Goal: Task Accomplishment & Management: Use online tool/utility

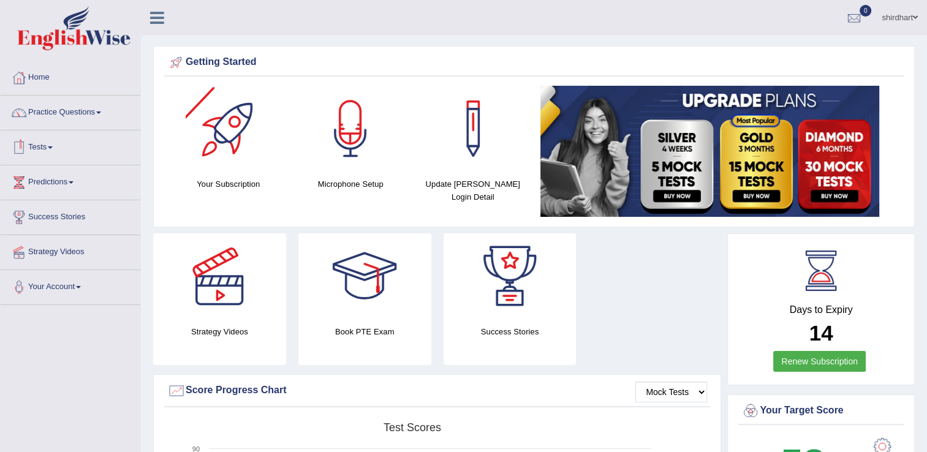
click at [50, 148] on link "Tests" at bounding box center [71, 146] width 140 height 31
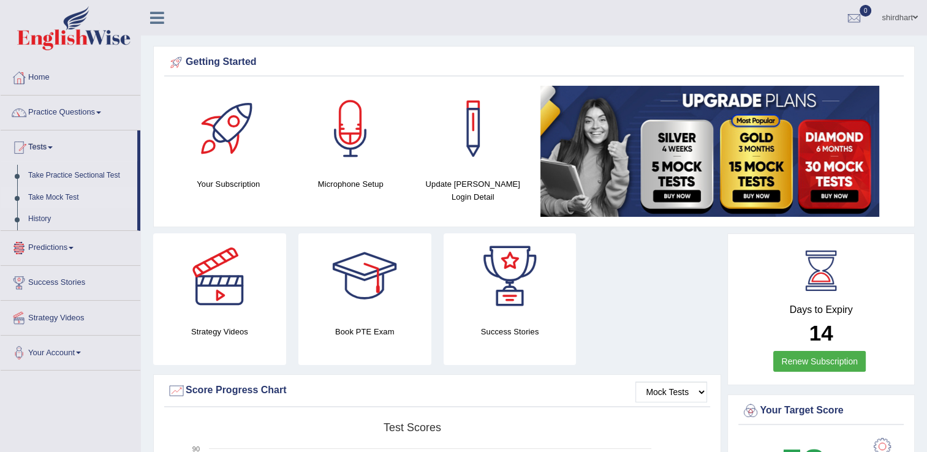
click at [67, 202] on link "Take Mock Test" at bounding box center [80, 198] width 115 height 22
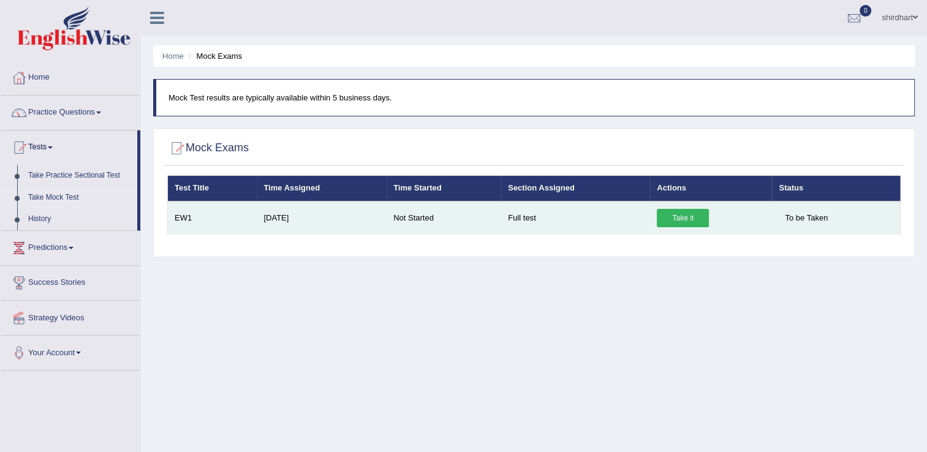
click at [666, 216] on link "Take it" at bounding box center [683, 218] width 52 height 18
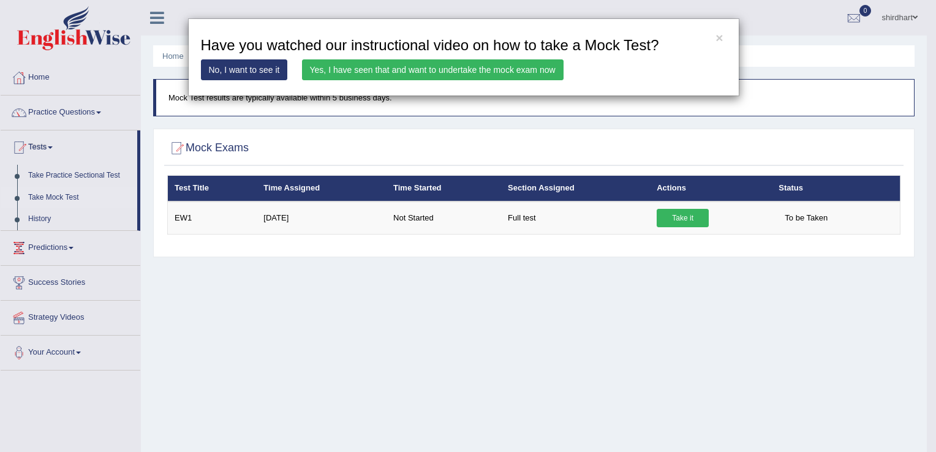
click at [261, 75] on link "No, I want to see it" at bounding box center [244, 69] width 87 height 21
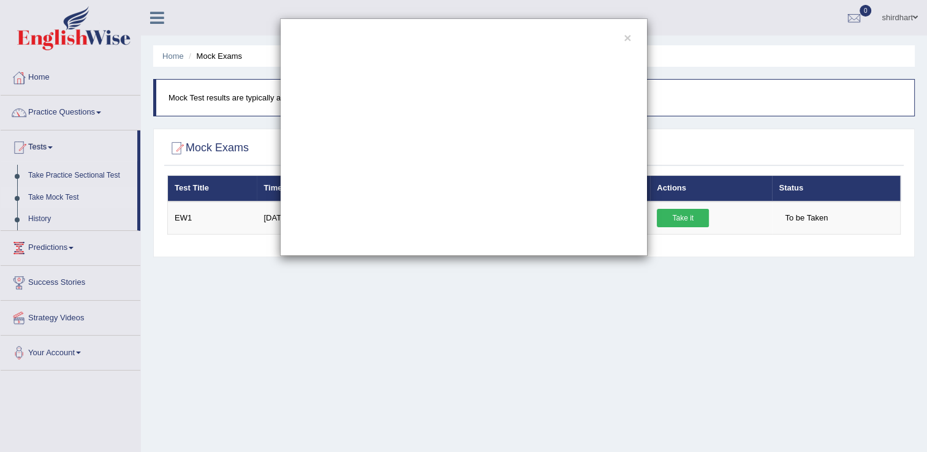
click at [408, 366] on div "×" at bounding box center [463, 226] width 927 height 452
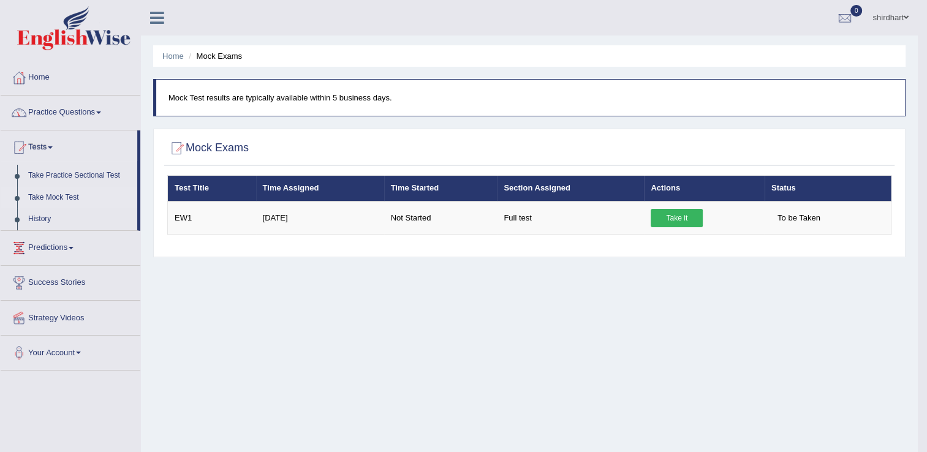
click at [45, 80] on link "Home" at bounding box center [71, 76] width 140 height 31
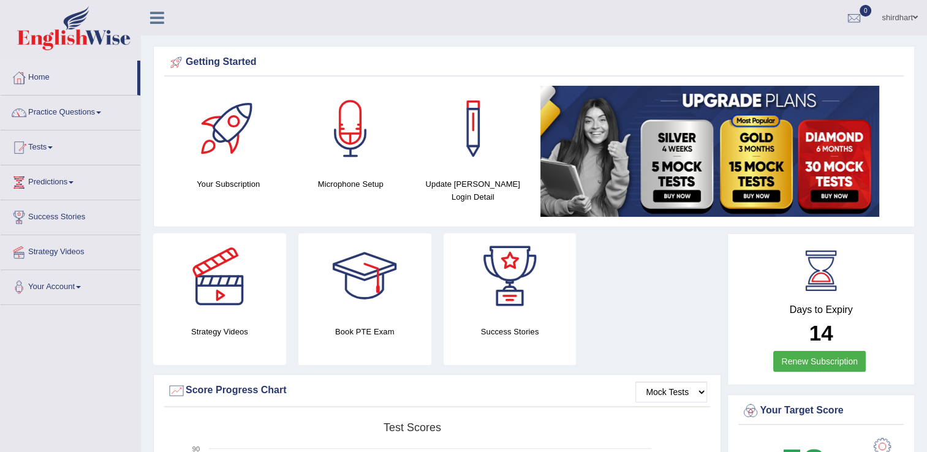
click at [827, 126] on img at bounding box center [710, 151] width 339 height 131
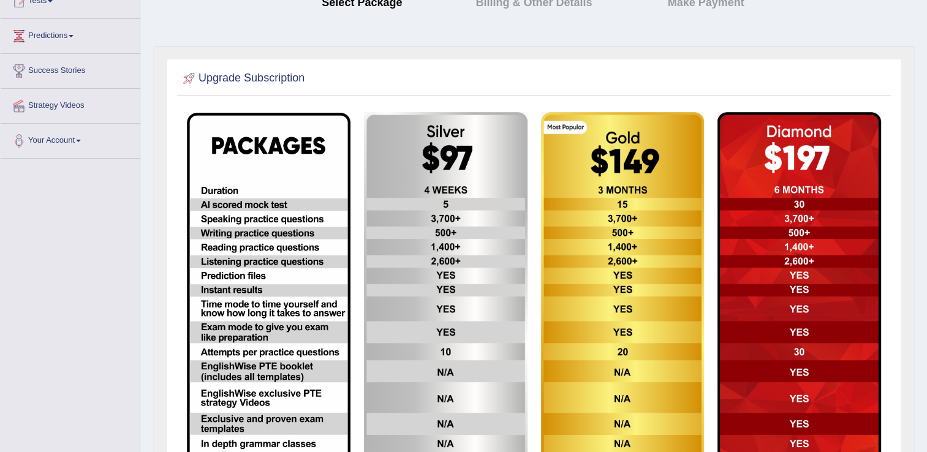
scroll to position [148, 0]
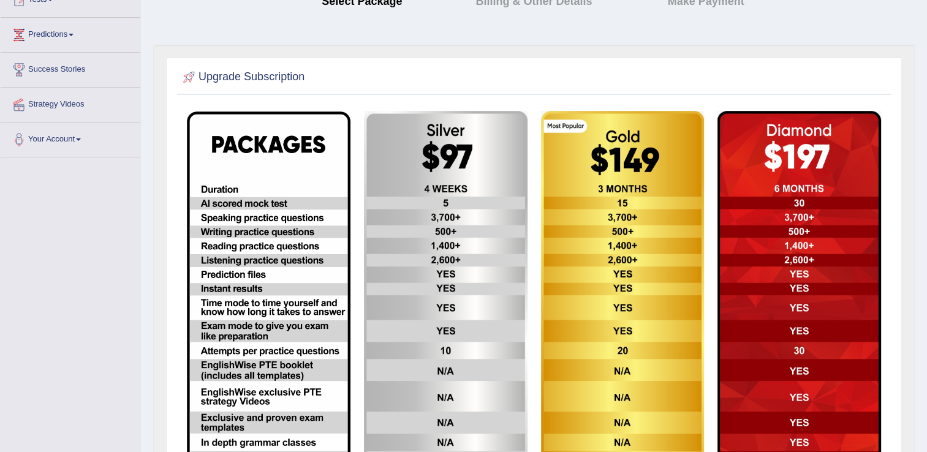
click at [787, 251] on img at bounding box center [800, 295] width 164 height 369
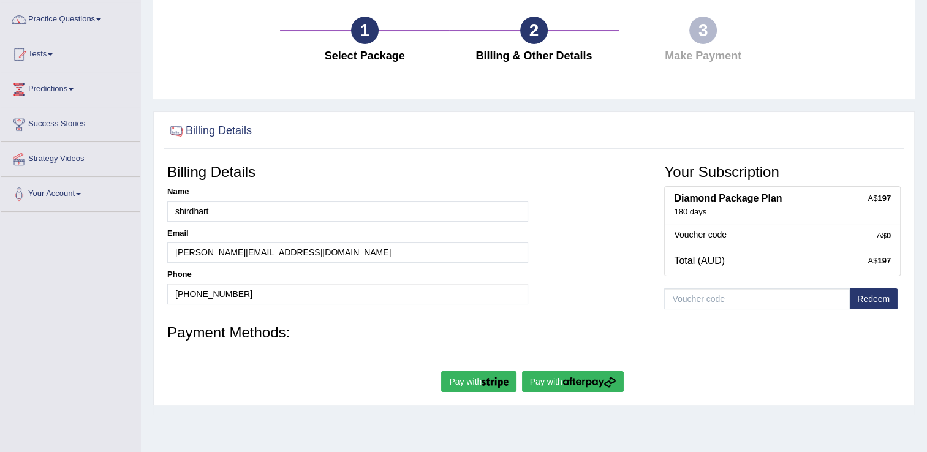
scroll to position [108, 0]
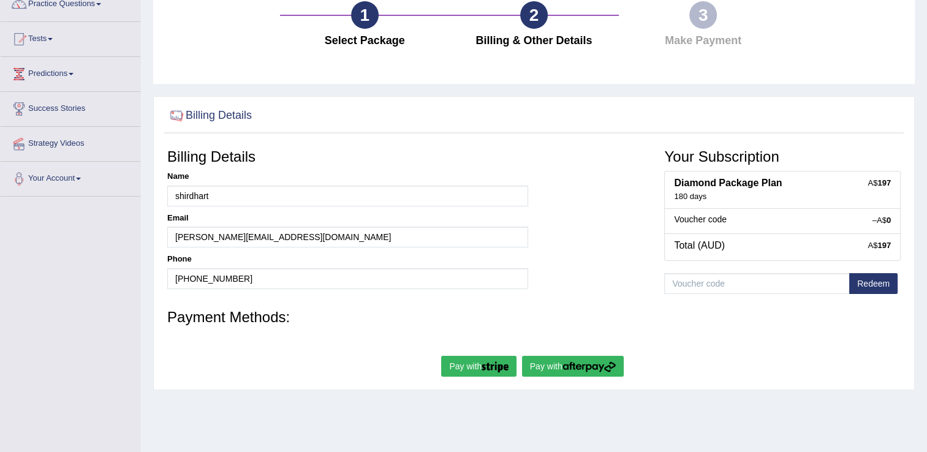
click at [879, 278] on button "Redeem" at bounding box center [873, 283] width 48 height 21
click at [724, 290] on input "text" at bounding box center [757, 283] width 186 height 21
click at [478, 367] on button "Pay with" at bounding box center [478, 366] width 75 height 21
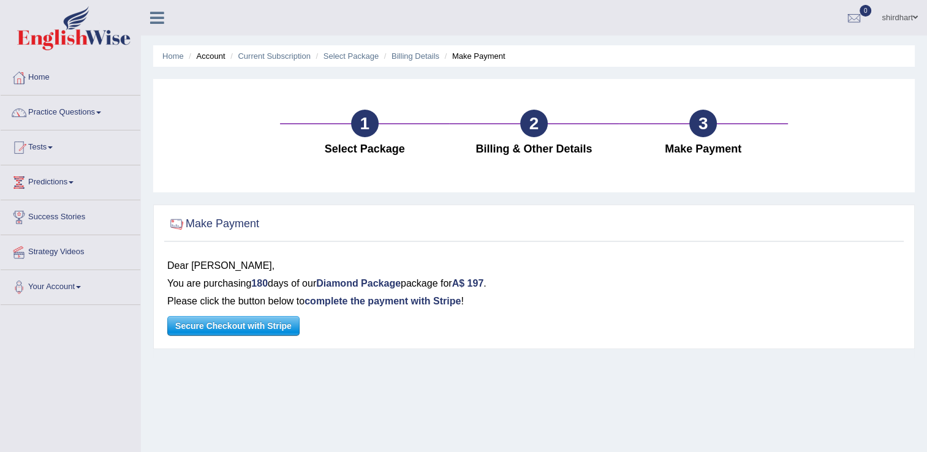
click at [241, 335] on span "Secure Checkout with Stripe" at bounding box center [233, 326] width 131 height 18
click at [44, 74] on link "Home" at bounding box center [71, 76] width 140 height 31
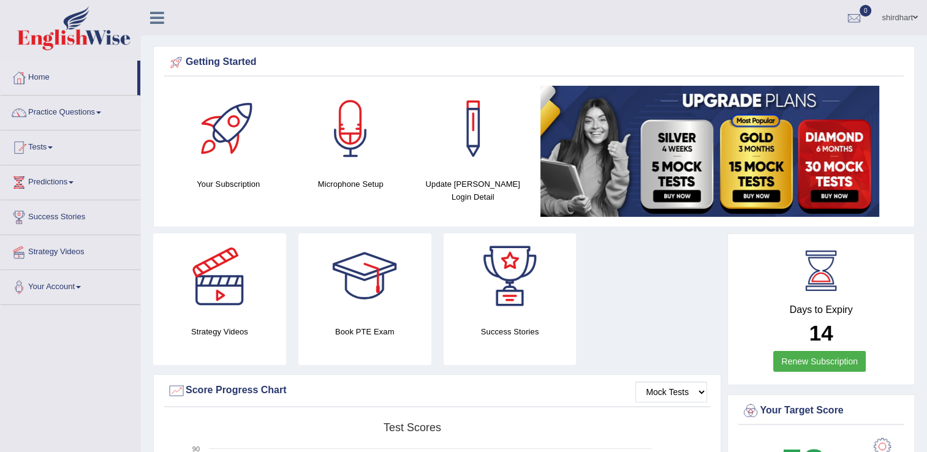
click at [834, 124] on img at bounding box center [710, 151] width 339 height 131
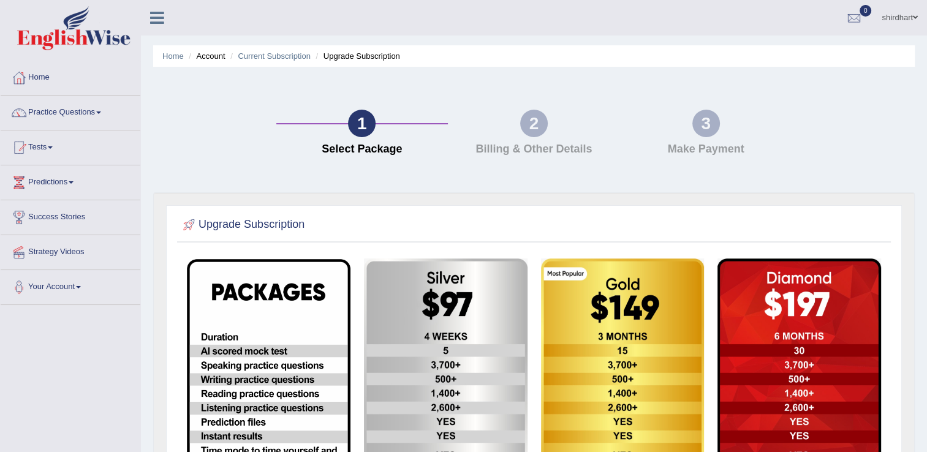
click at [810, 293] on img at bounding box center [800, 443] width 164 height 369
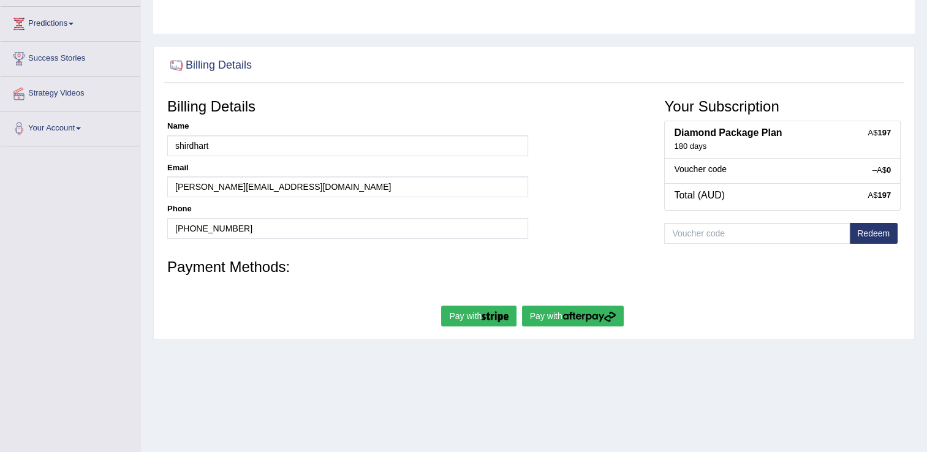
scroll to position [191, 0]
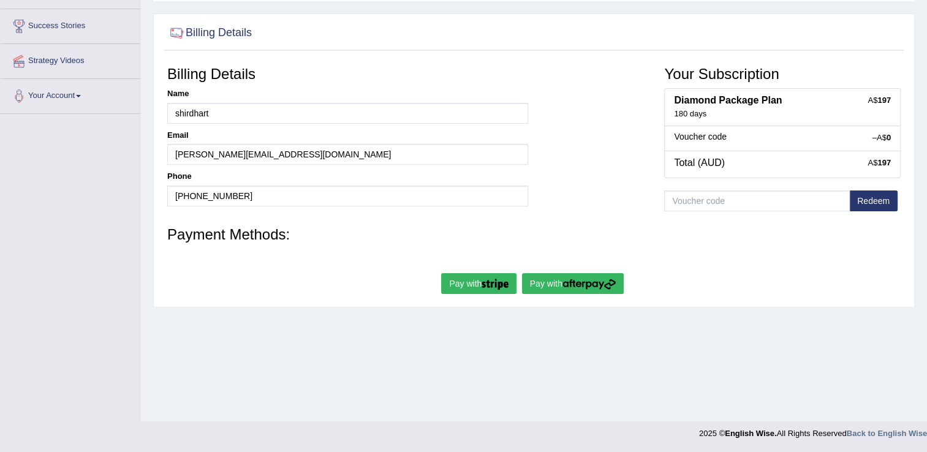
click at [558, 286] on button "Pay with" at bounding box center [573, 283] width 102 height 21
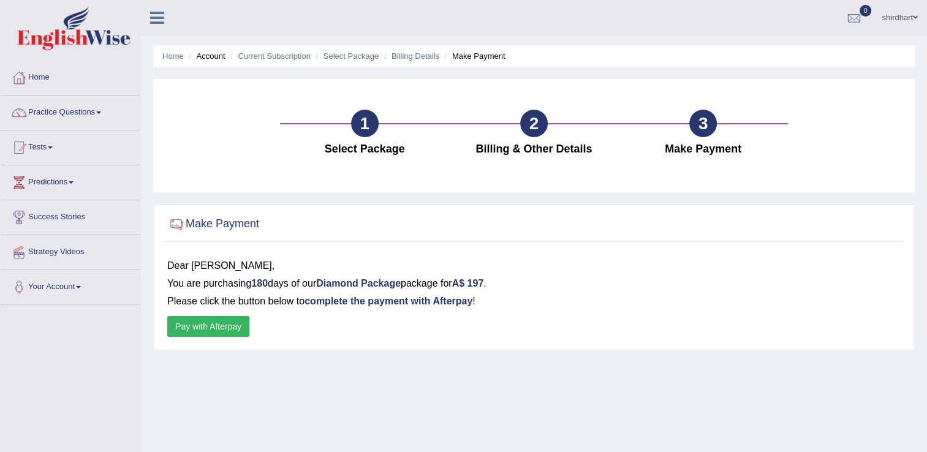
click at [189, 319] on button "Pay with Afterpay" at bounding box center [208, 326] width 82 height 21
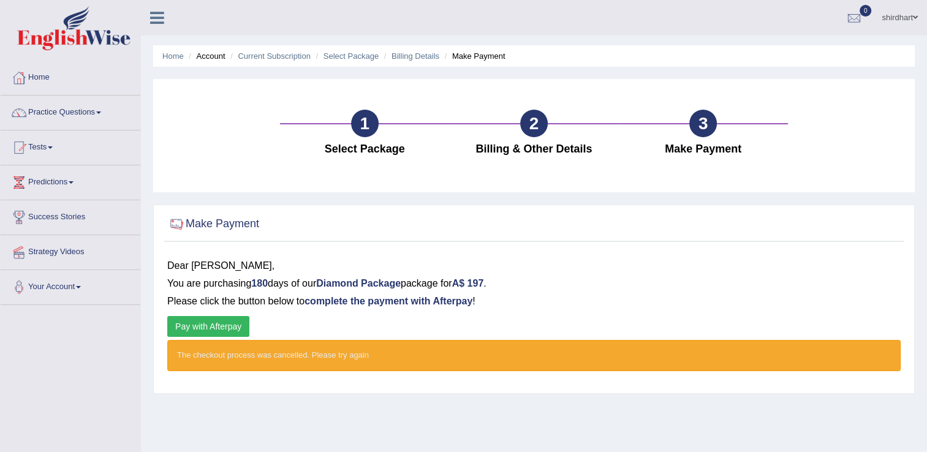
click at [218, 327] on button "Pay with Afterpay" at bounding box center [208, 326] width 82 height 21
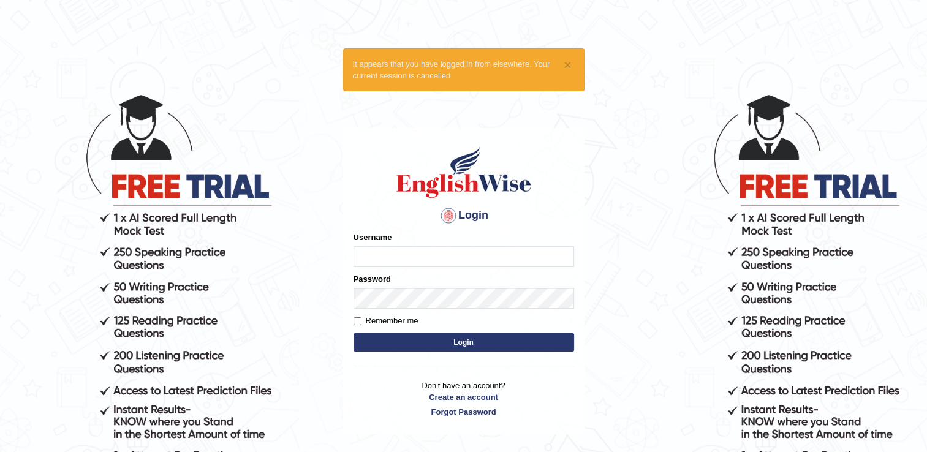
type input "shirdhart"
click at [356, 321] on input "Remember me" at bounding box center [358, 321] width 8 height 8
checkbox input "true"
click at [404, 337] on button "Login" at bounding box center [464, 342] width 221 height 18
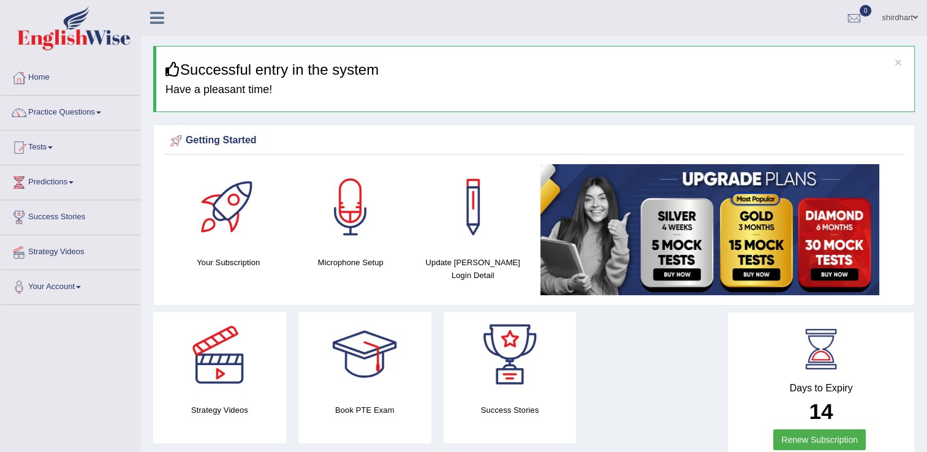
click at [63, 186] on link "Predictions" at bounding box center [71, 180] width 140 height 31
click at [45, 151] on link "Tests" at bounding box center [71, 146] width 140 height 31
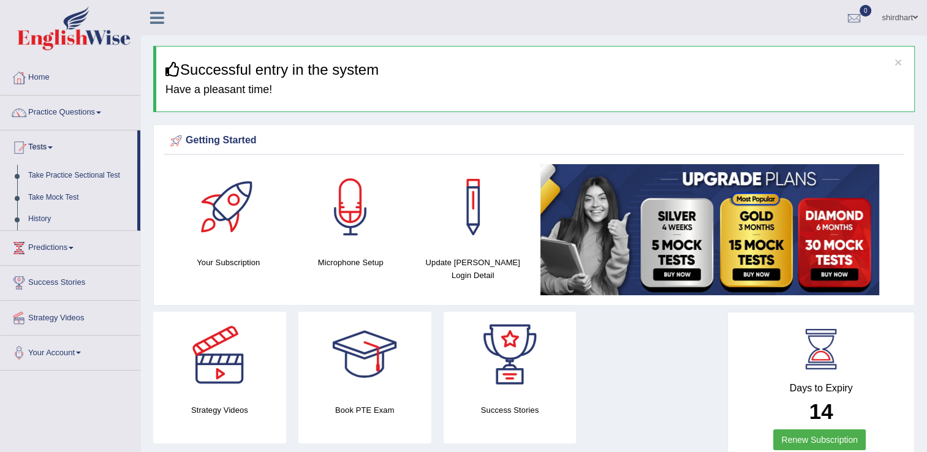
click at [45, 151] on link "Tests" at bounding box center [69, 146] width 137 height 31
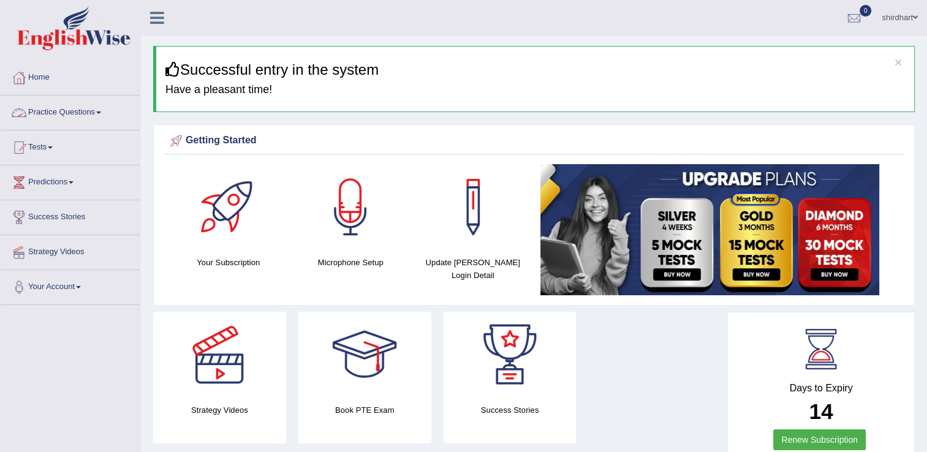
click at [90, 114] on link "Practice Questions" at bounding box center [71, 111] width 140 height 31
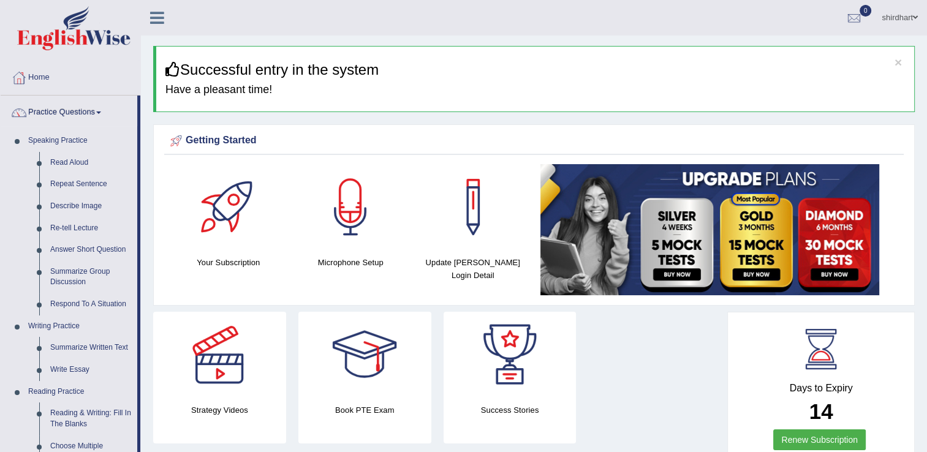
click at [90, 114] on link "Practice Questions" at bounding box center [69, 111] width 137 height 31
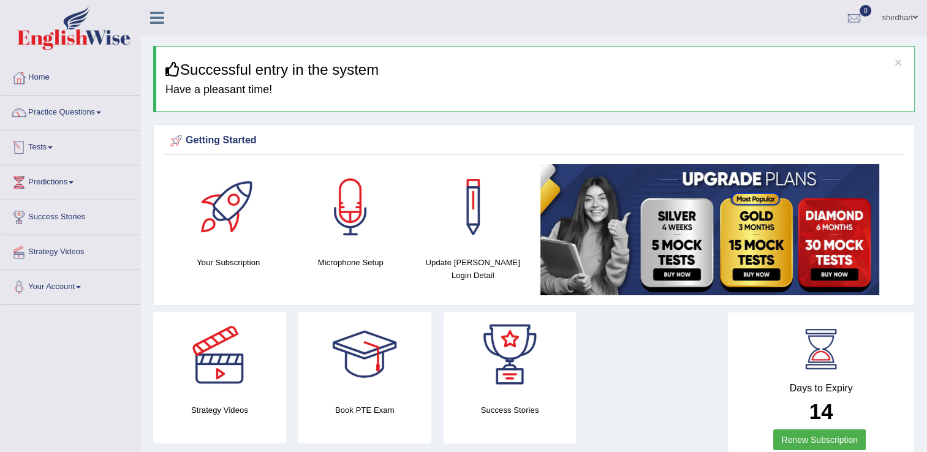
click at [67, 157] on link "Tests" at bounding box center [71, 146] width 140 height 31
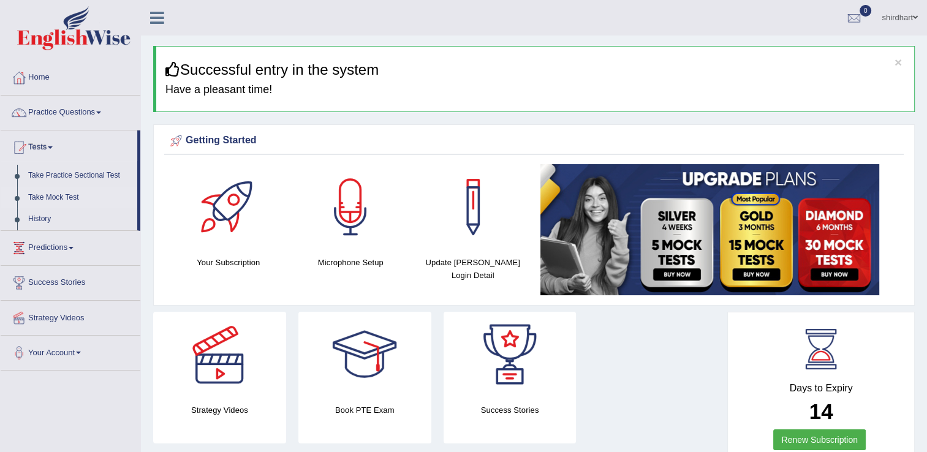
click at [54, 201] on link "Take Mock Test" at bounding box center [80, 198] width 115 height 22
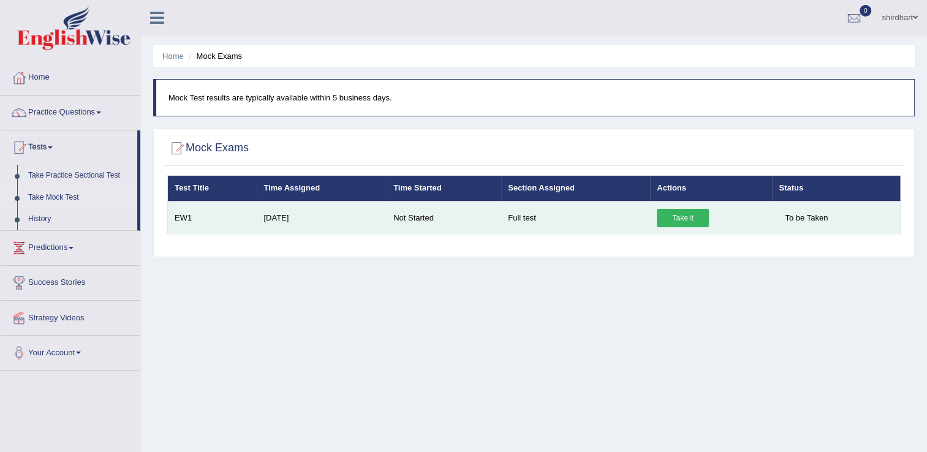
click at [684, 210] on link "Take it" at bounding box center [683, 218] width 52 height 18
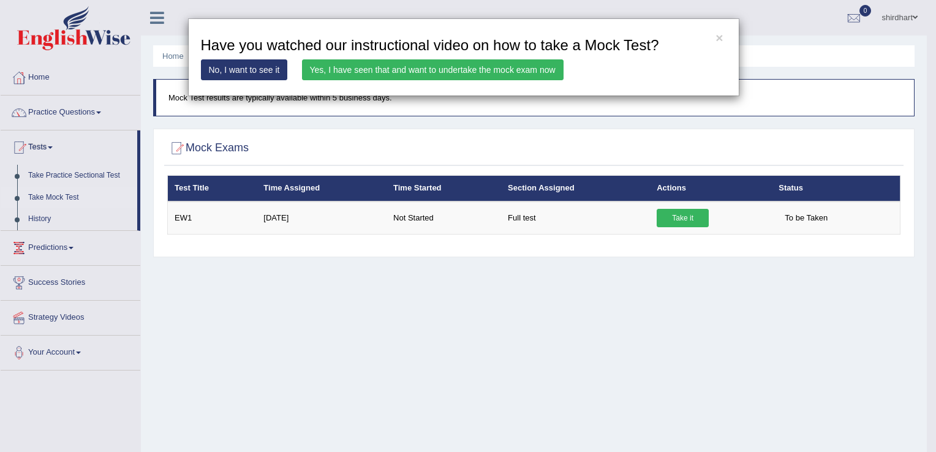
click at [252, 70] on link "No, I want to see it" at bounding box center [244, 69] width 87 height 21
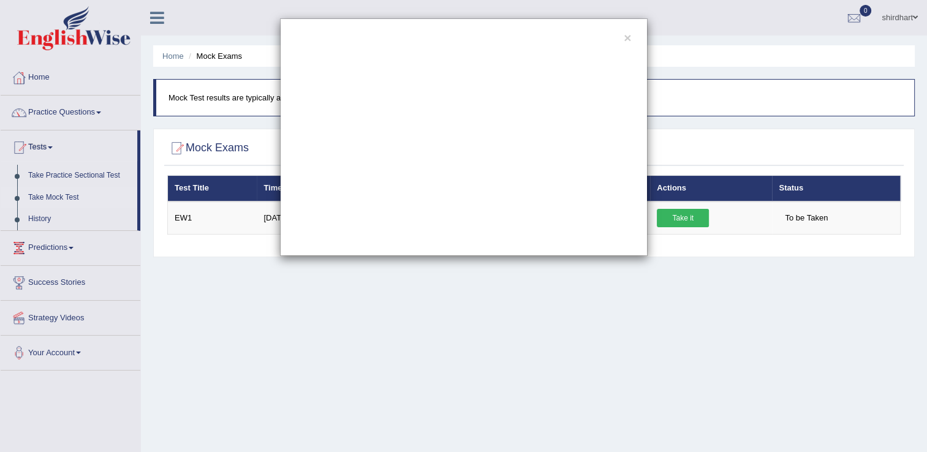
click at [764, 212] on div "×" at bounding box center [463, 137] width 927 height 238
click at [662, 337] on div "×" at bounding box center [463, 226] width 927 height 452
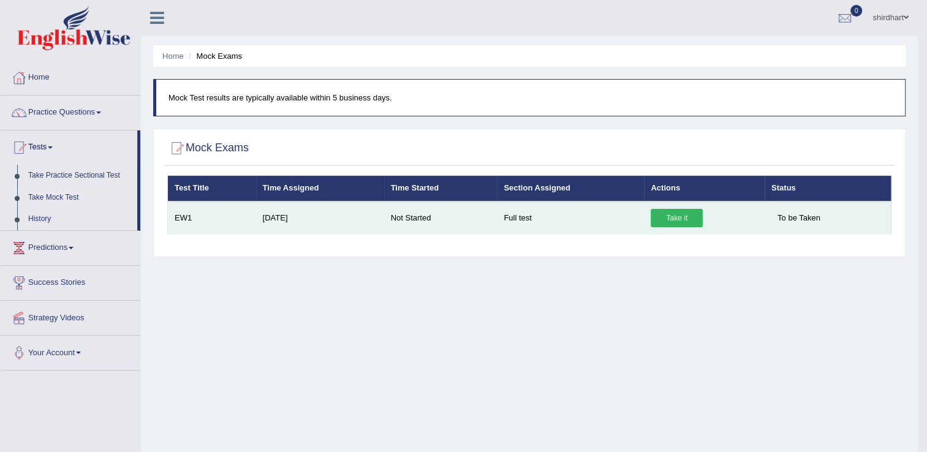
click at [674, 211] on link "Take it" at bounding box center [677, 218] width 52 height 18
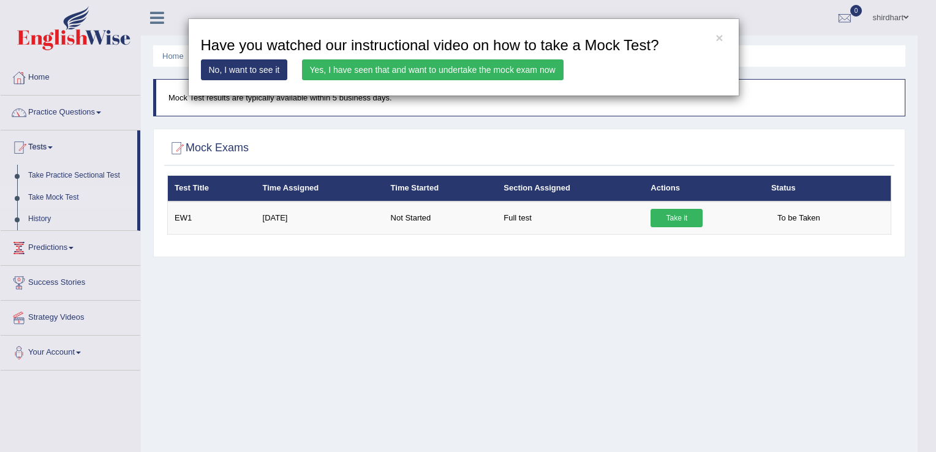
click at [230, 67] on link "No, I want to see it" at bounding box center [244, 69] width 87 height 21
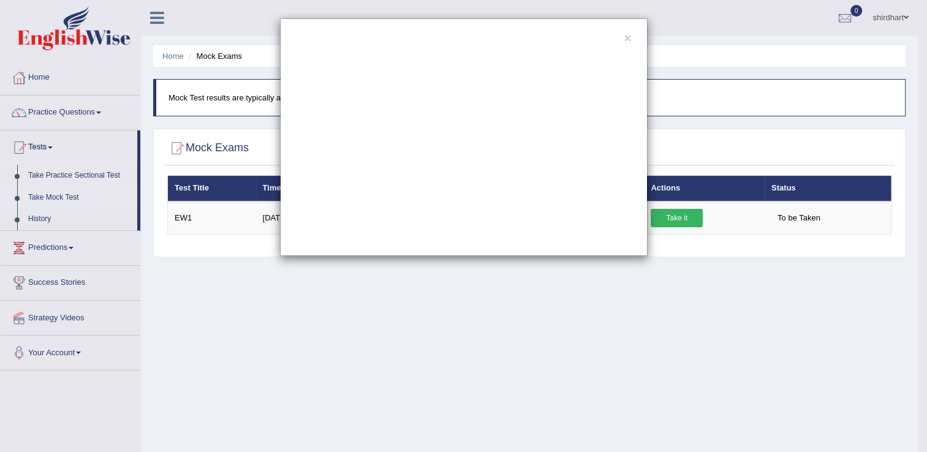
click at [665, 210] on div "×" at bounding box center [463, 137] width 927 height 238
click at [632, 38] on div "×" at bounding box center [464, 137] width 368 height 238
click at [625, 38] on button "×" at bounding box center [627, 37] width 7 height 13
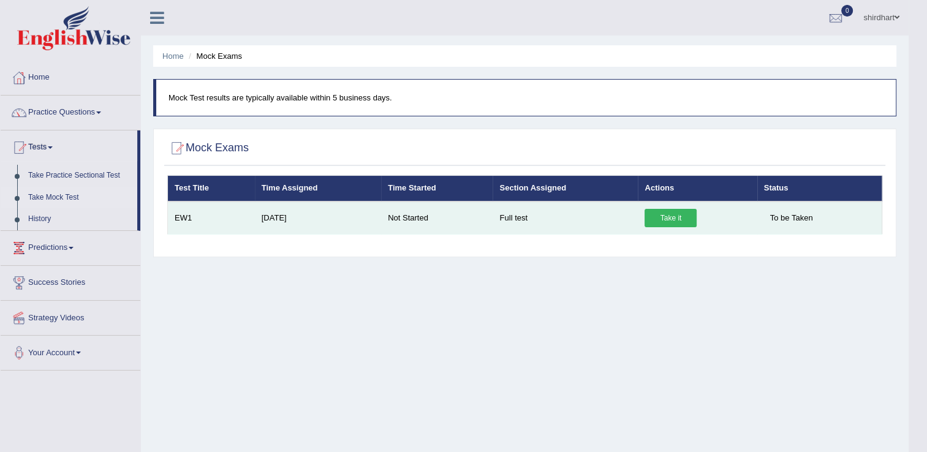
click at [672, 217] on link "Take it" at bounding box center [671, 218] width 52 height 18
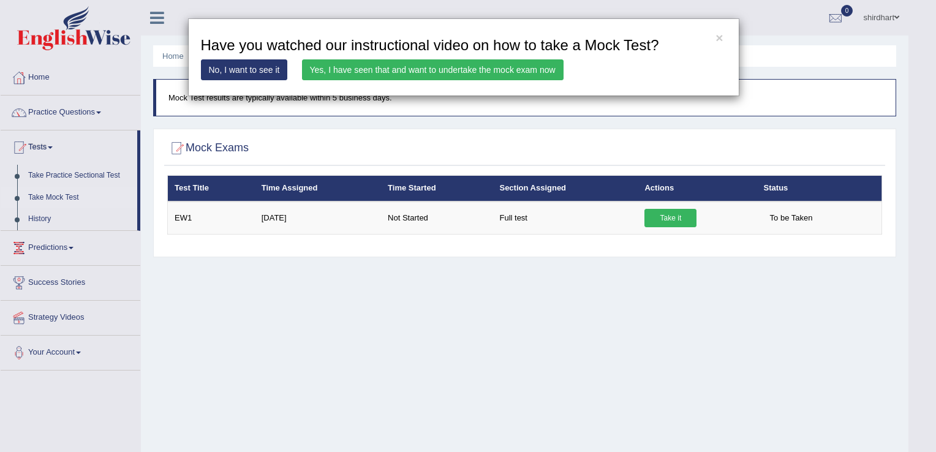
click at [539, 70] on link "Yes, I have seen that and want to undertake the mock exam now" at bounding box center [433, 69] width 262 height 21
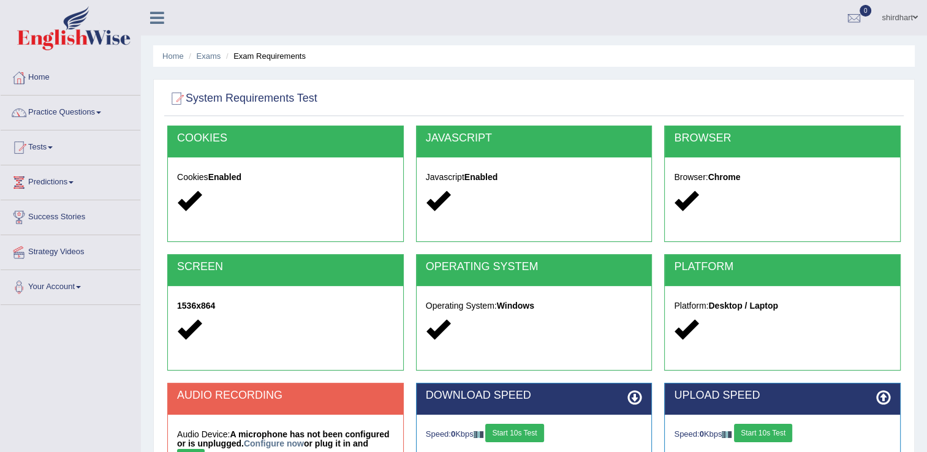
click at [247, 183] on div "Cookies Enabled" at bounding box center [285, 190] width 235 height 67
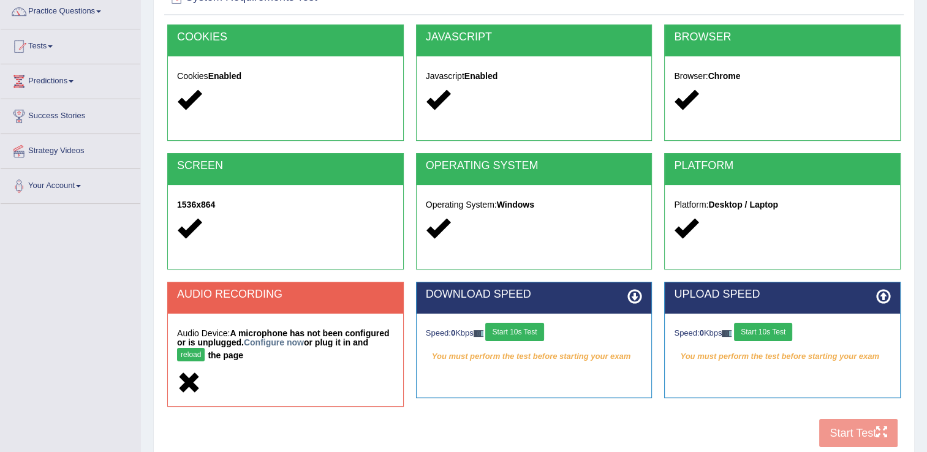
scroll to position [104, 0]
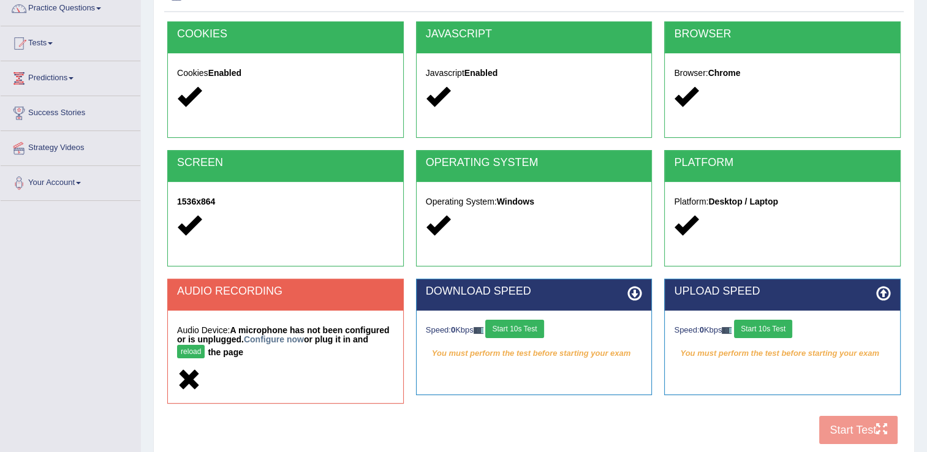
click at [205, 345] on button "reload" at bounding box center [191, 351] width 28 height 13
click at [270, 343] on link "Configure now" at bounding box center [274, 340] width 60 height 10
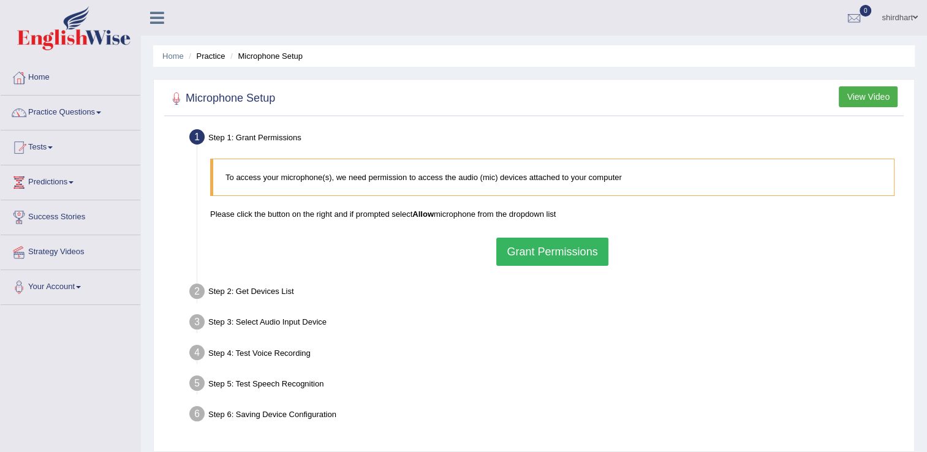
click at [270, 343] on div "Step 4: Test Voice Recording" at bounding box center [546, 354] width 725 height 27
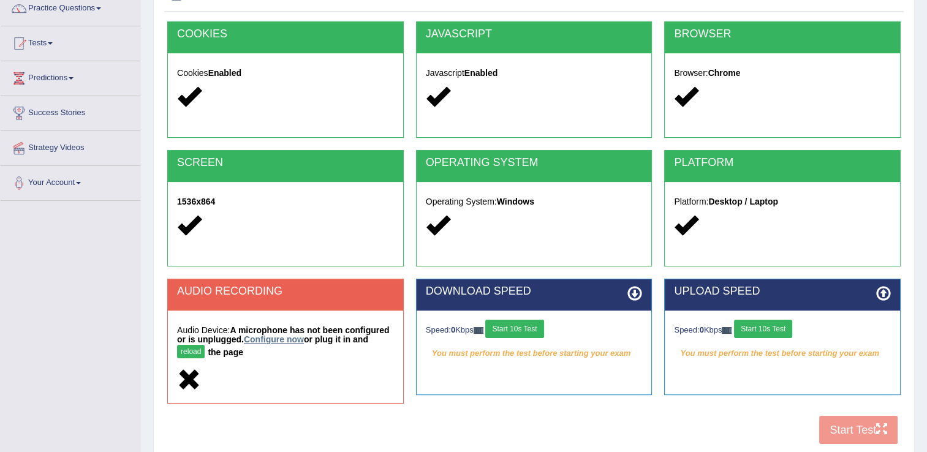
click at [275, 344] on link "Configure now" at bounding box center [274, 340] width 60 height 10
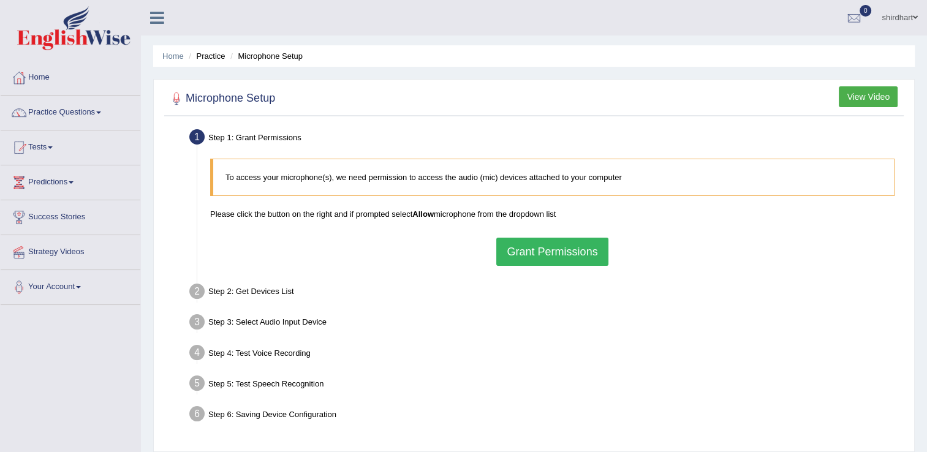
click at [559, 260] on button "Grant Permissions" at bounding box center [552, 252] width 112 height 28
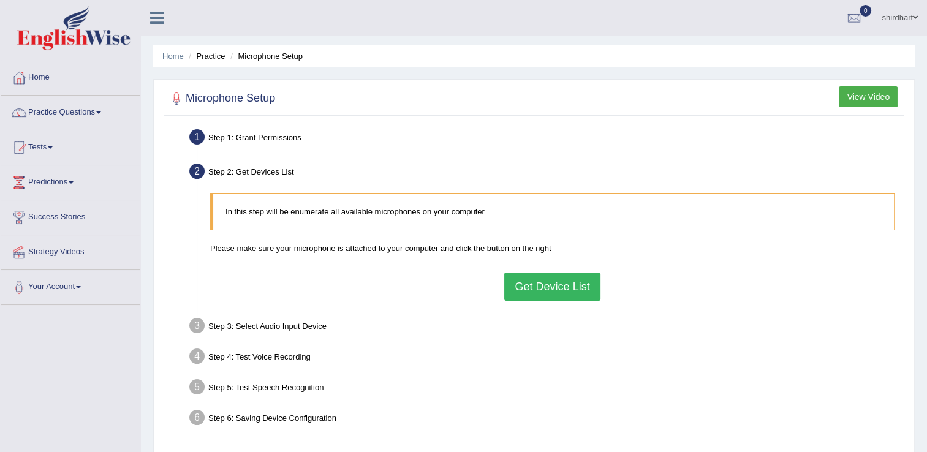
click at [553, 278] on button "Get Device List" at bounding box center [552, 287] width 96 height 28
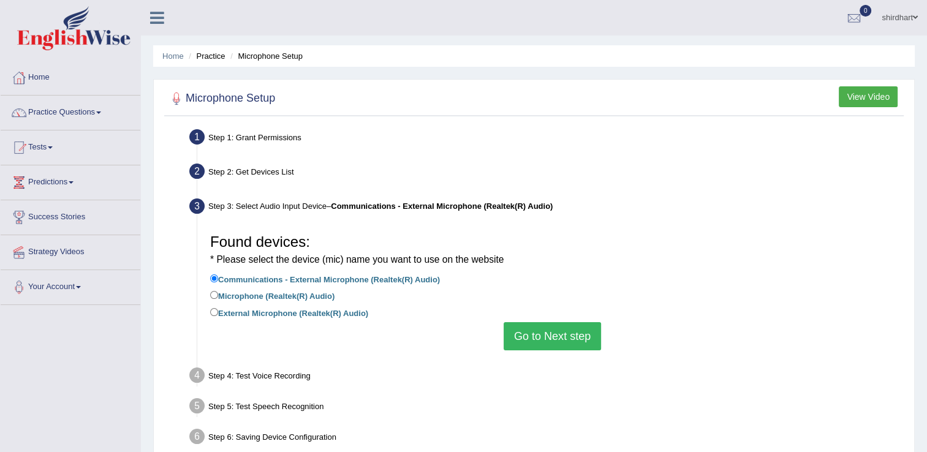
click at [553, 347] on button "Go to Next step" at bounding box center [552, 336] width 97 height 28
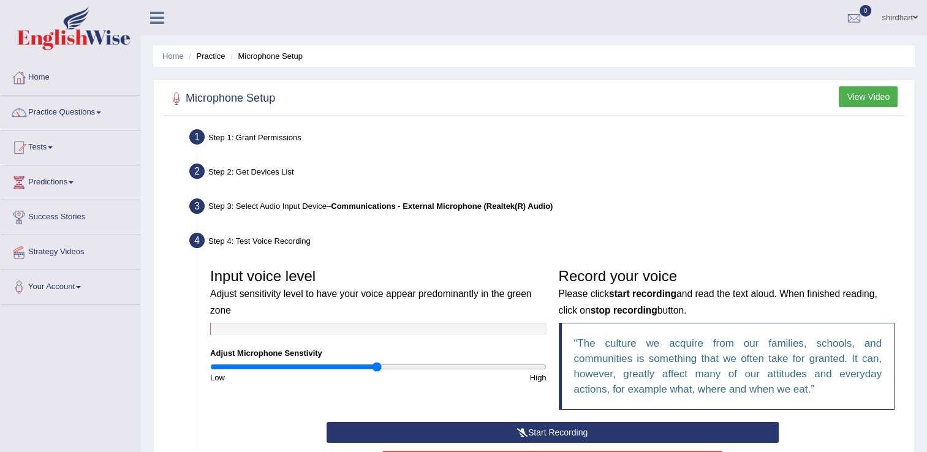
click at [380, 366] on input "range" at bounding box center [378, 367] width 336 height 10
click at [395, 369] on input "range" at bounding box center [378, 367] width 336 height 10
click at [350, 335] on div at bounding box center [378, 329] width 336 height 12
click at [504, 429] on button "Start Recording" at bounding box center [553, 432] width 452 height 21
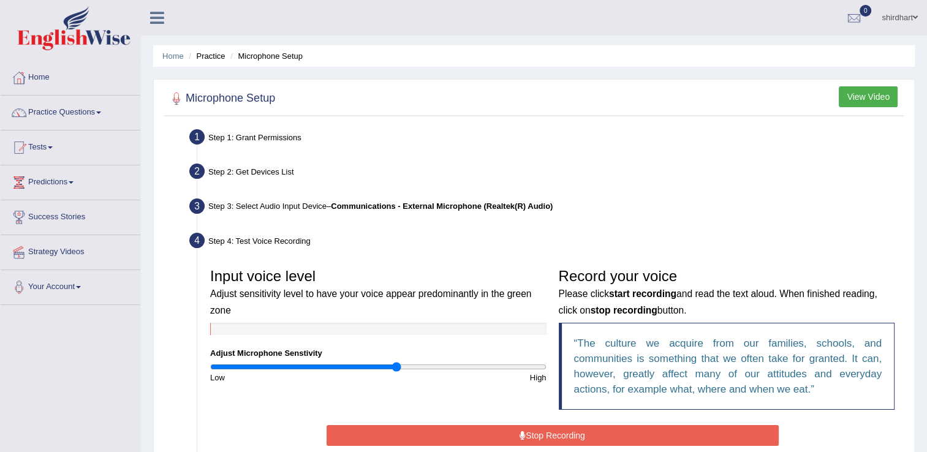
click at [540, 434] on button "Stop Recording" at bounding box center [553, 435] width 452 height 21
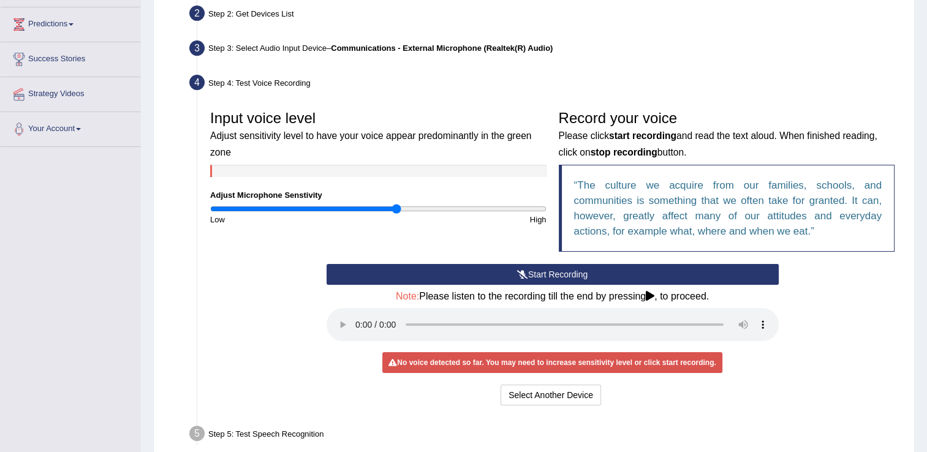
scroll to position [162, 0]
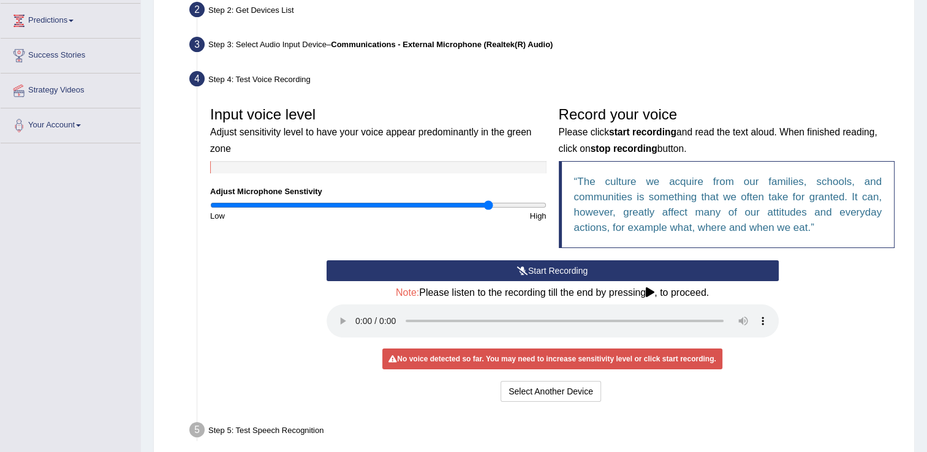
type input "1.68"
click at [488, 205] on input "range" at bounding box center [378, 205] width 336 height 10
click at [541, 273] on button "Start Recording" at bounding box center [553, 270] width 452 height 21
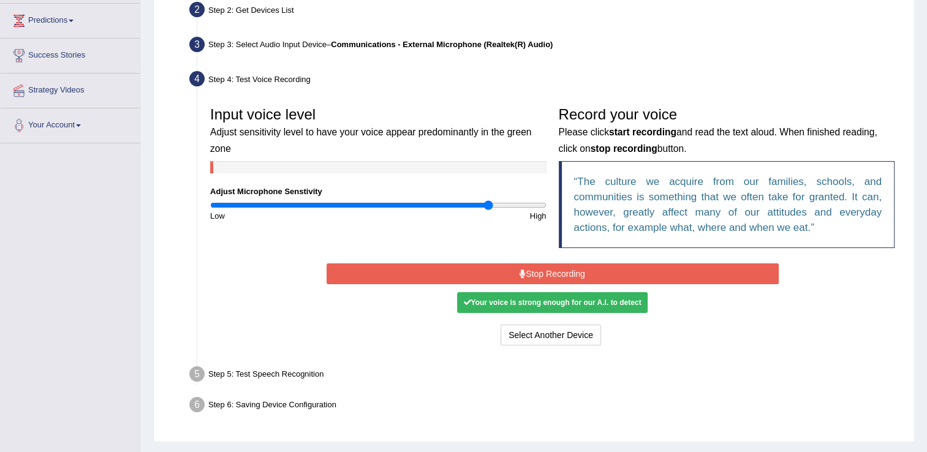
click at [541, 273] on button "Stop Recording" at bounding box center [553, 274] width 452 height 21
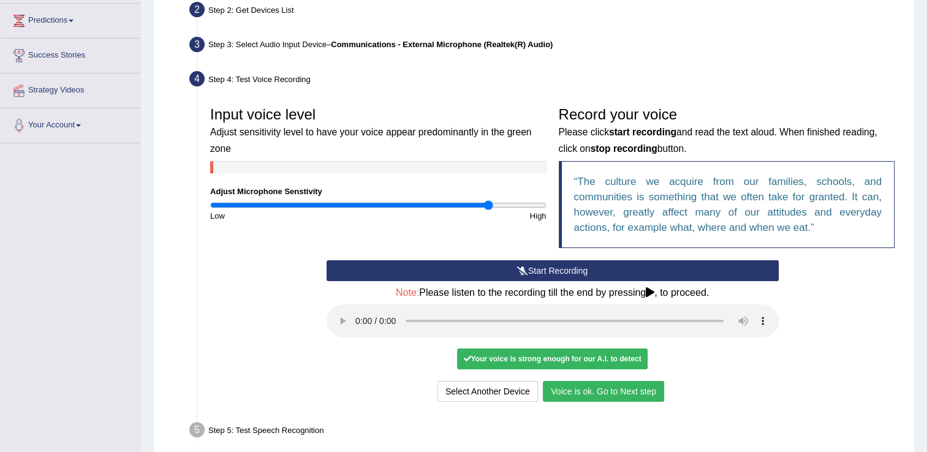
click at [576, 390] on button "Voice is ok. Go to Next step" at bounding box center [603, 391] width 121 height 21
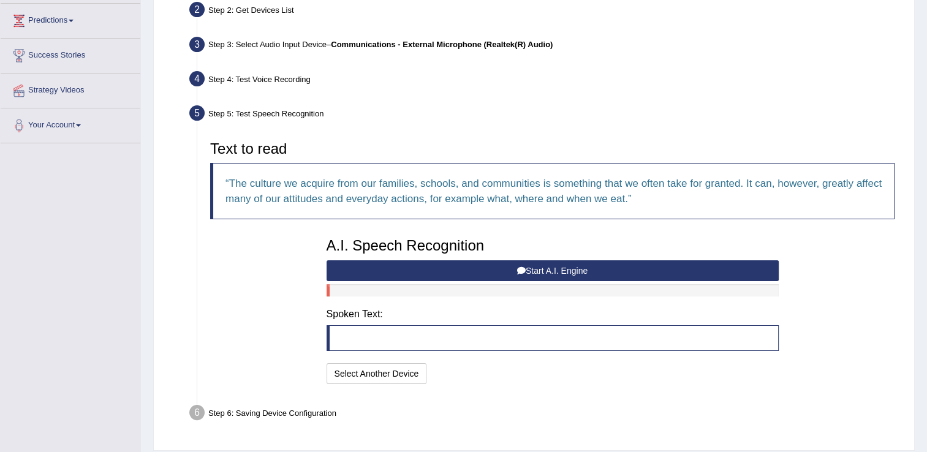
click at [574, 271] on button "Start A.I. Engine" at bounding box center [553, 270] width 452 height 21
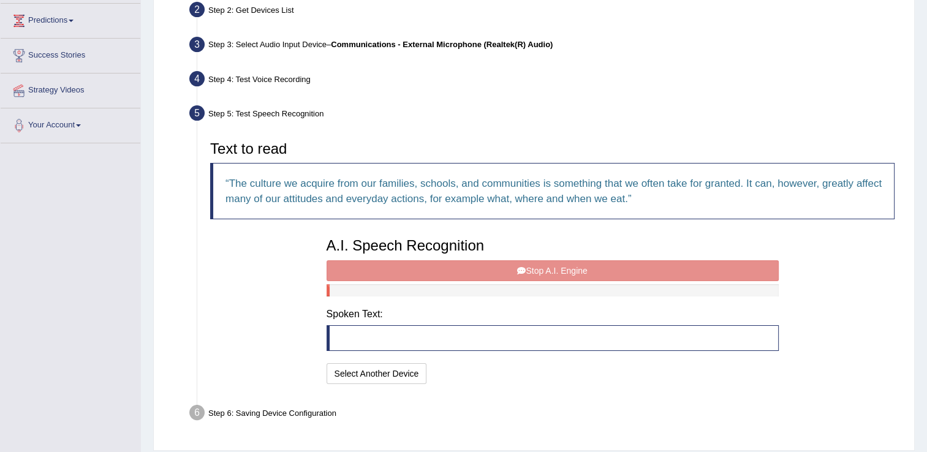
click at [574, 271] on div "A.I. Speech Recognition Start A.I. Engine Stop A.I. Engine Note: Please listen …" at bounding box center [553, 310] width 465 height 156
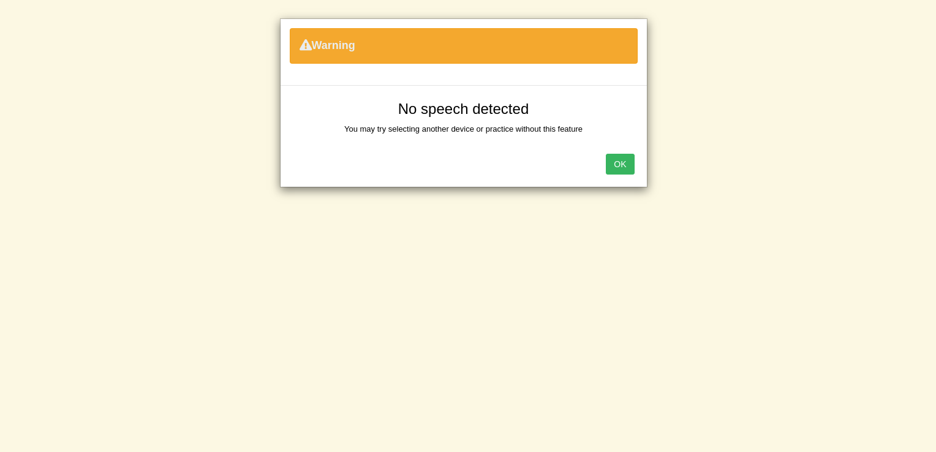
click at [629, 158] on button "OK" at bounding box center [620, 164] width 28 height 21
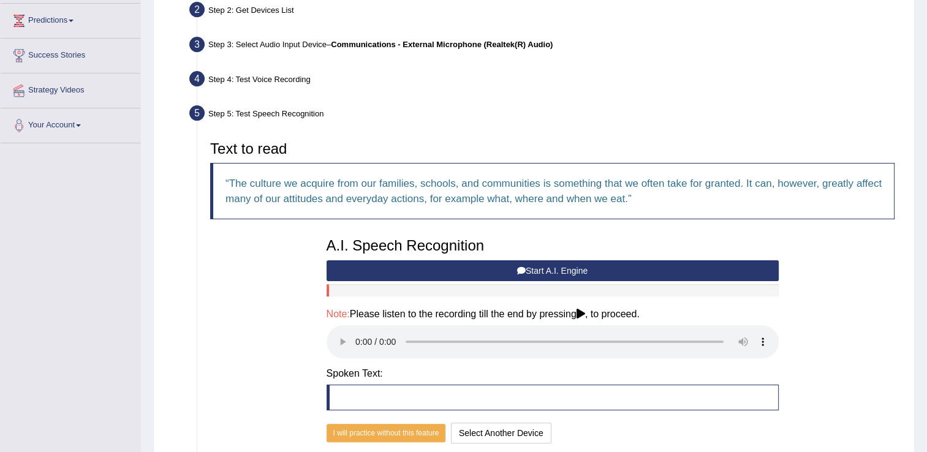
click at [809, 344] on div "Text to read The culture we acquire from our families, schools, and communities…" at bounding box center [552, 291] width 697 height 312
click at [581, 307] on div "A.I. Speech Recognition Start A.I. Engine Stop A.I. Engine Note: Please listen …" at bounding box center [553, 339] width 465 height 215
click at [477, 278] on button "Start A.I. Engine" at bounding box center [553, 270] width 452 height 21
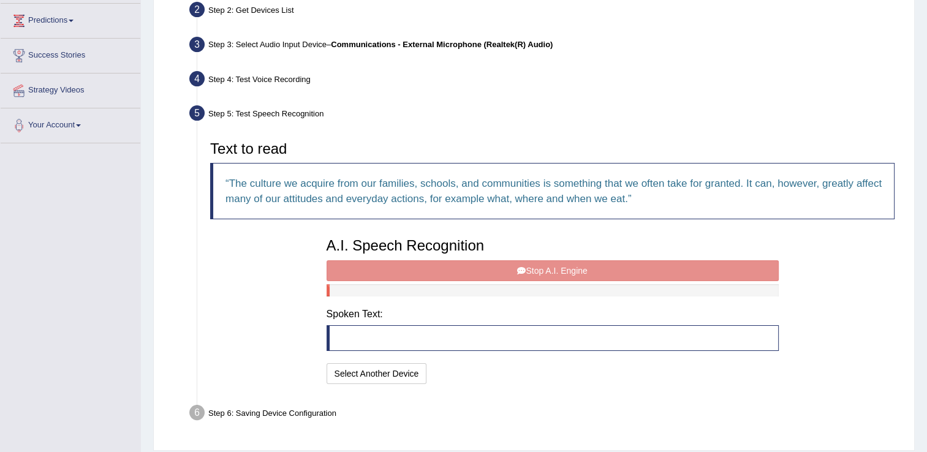
click at [477, 278] on div "A.I. Speech Recognition Start A.I. Engine Stop A.I. Engine Note: Please listen …" at bounding box center [553, 310] width 465 height 156
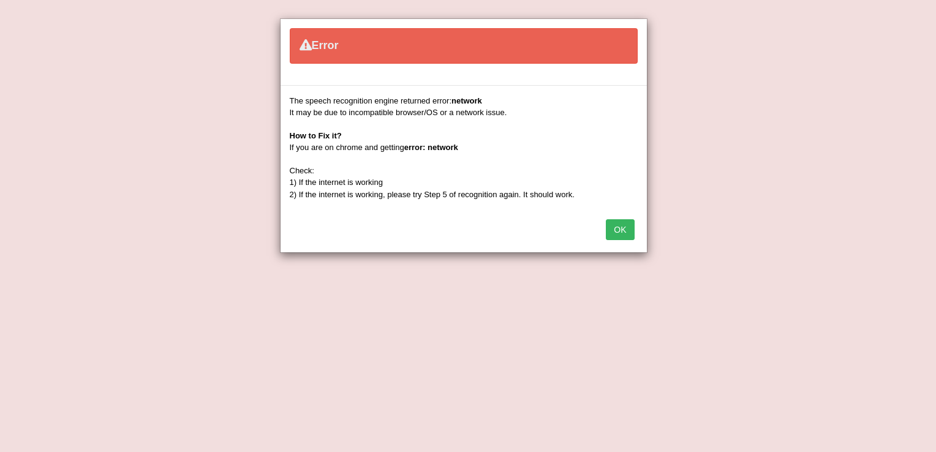
click at [626, 224] on button "OK" at bounding box center [620, 229] width 28 height 21
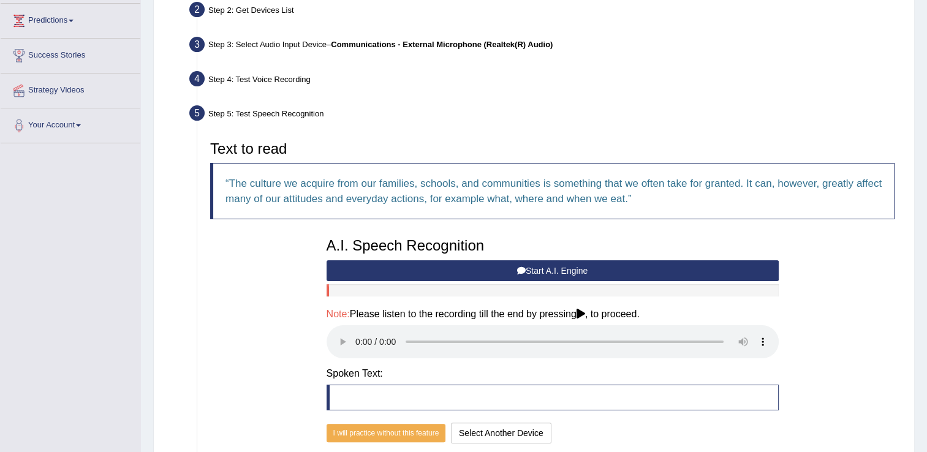
click at [596, 274] on button "Start A.I. Engine" at bounding box center [553, 270] width 452 height 21
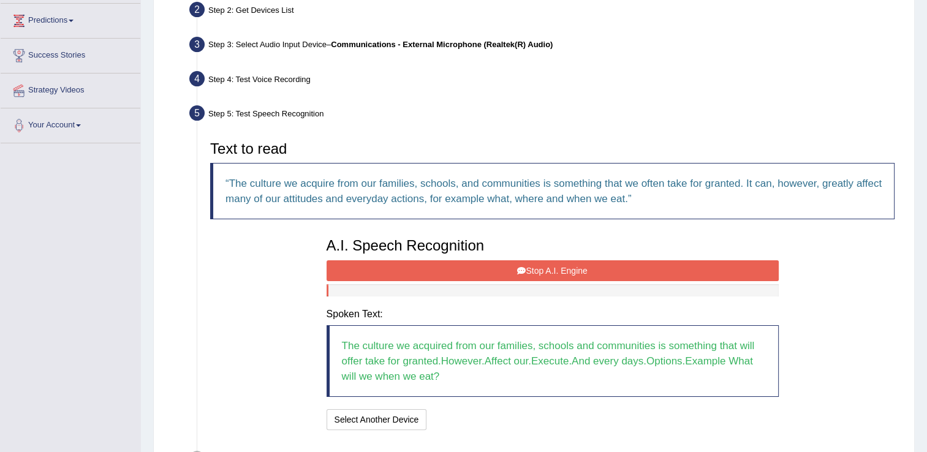
click at [596, 274] on button "Stop A.I. Engine" at bounding box center [553, 270] width 452 height 21
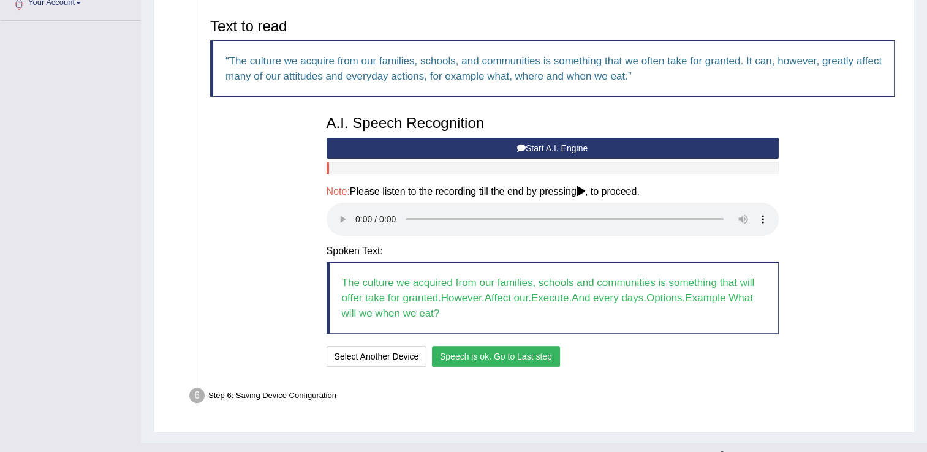
scroll to position [304, 0]
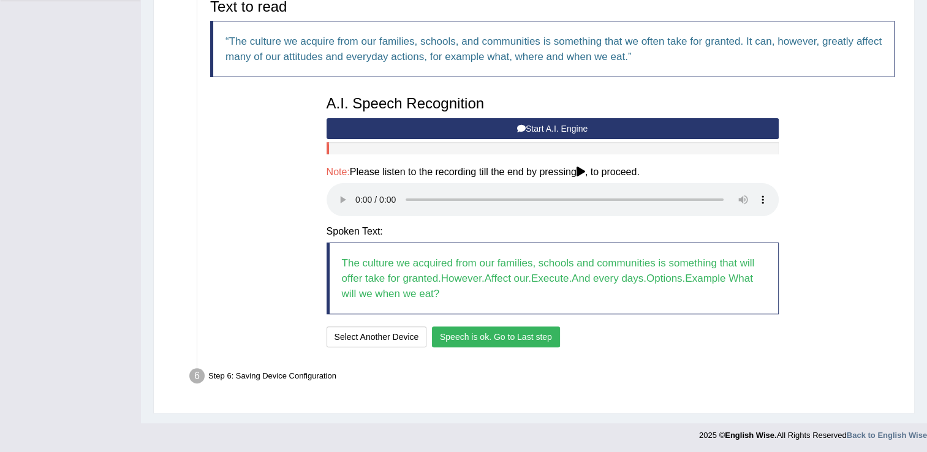
click at [496, 338] on button "Speech is ok. Go to Last step" at bounding box center [496, 337] width 128 height 21
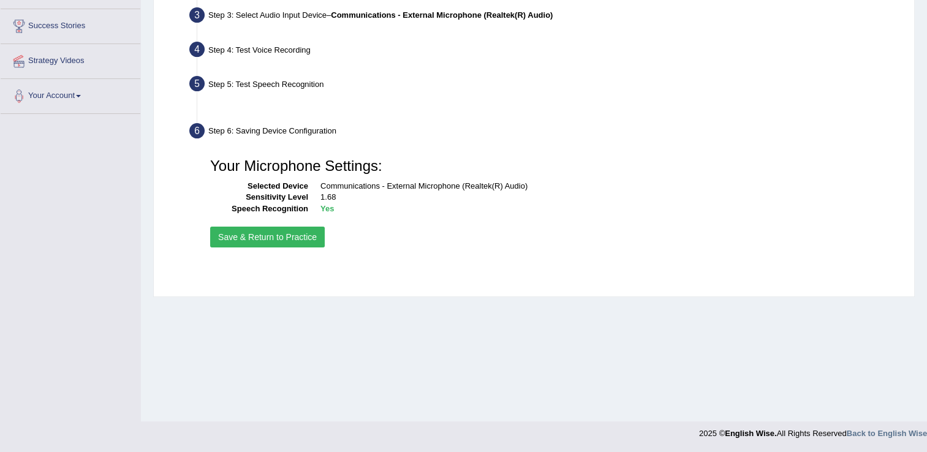
scroll to position [191, 0]
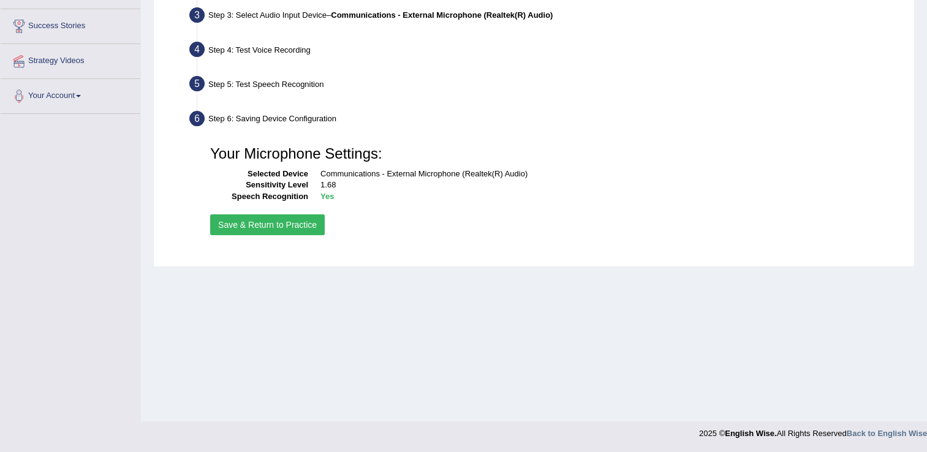
click at [284, 227] on button "Save & Return to Practice" at bounding box center [267, 224] width 115 height 21
